Goal: Browse casually

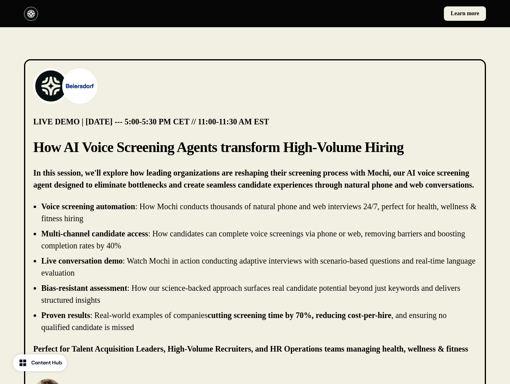
click at [255, 14] on div "Learn more" at bounding box center [255, 13] width 510 height 27
click at [138, 14] on div at bounding box center [138, 14] width 228 height 14
click at [372, 14] on div "Learn more" at bounding box center [372, 13] width 228 height 14
click at [51, 86] on img at bounding box center [51, 86] width 32 height 32
click at [80, 86] on img at bounding box center [80, 86] width 32 height 32
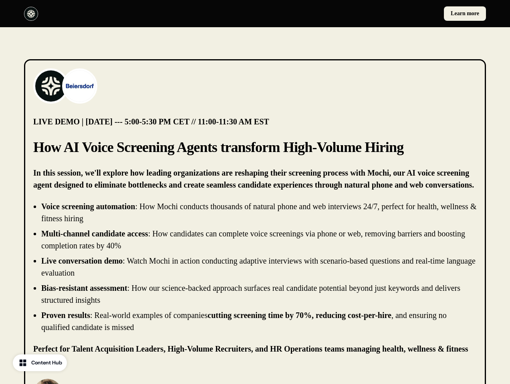
click at [255, 267] on li "Live conversation demo : Watch Mochi in action conducting adaptive interviews w…" at bounding box center [258, 267] width 435 height 24
